Goal: Find specific page/section: Find specific page/section

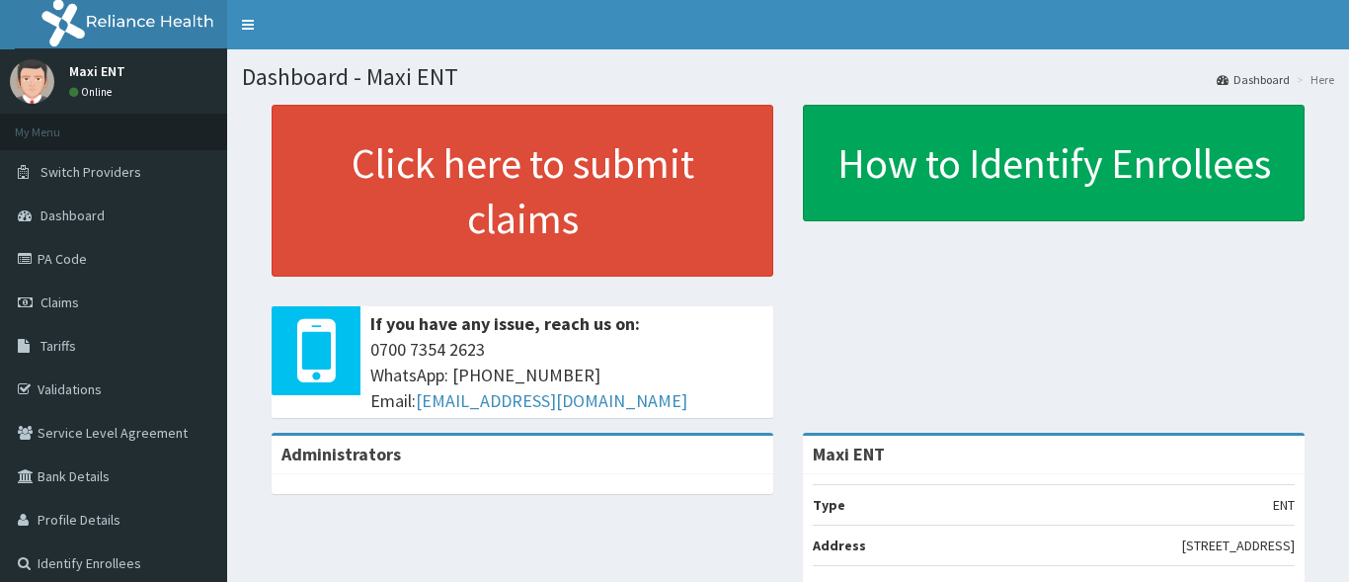
click at [77, 299] on span "Claims" at bounding box center [59, 302] width 39 height 18
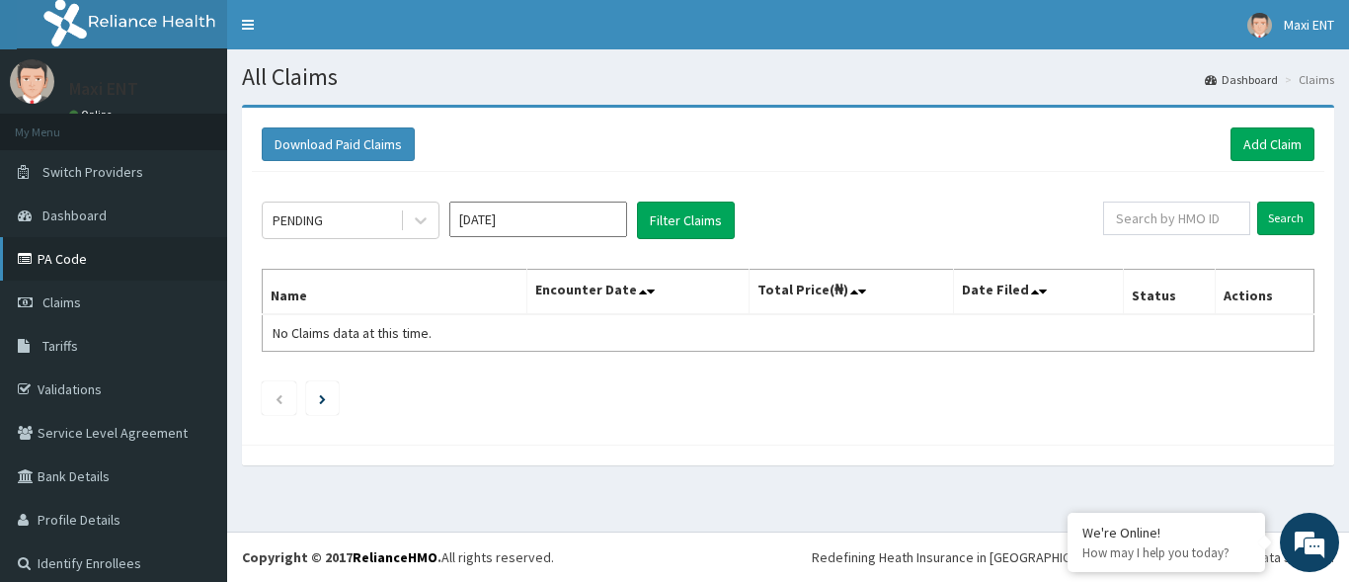
click at [95, 262] on link "PA Code" at bounding box center [113, 258] width 227 height 43
